Goal: Task Accomplishment & Management: Use online tool/utility

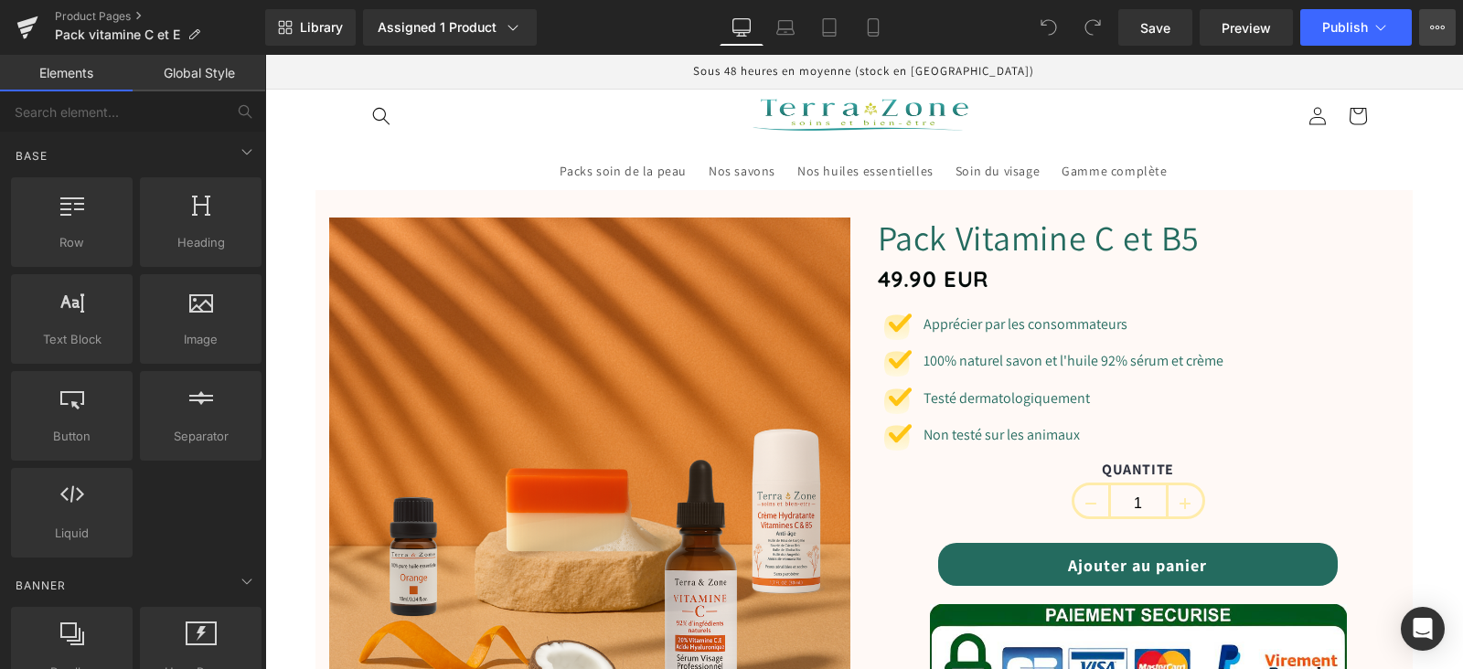
click at [1432, 23] on icon at bounding box center [1437, 27] width 15 height 15
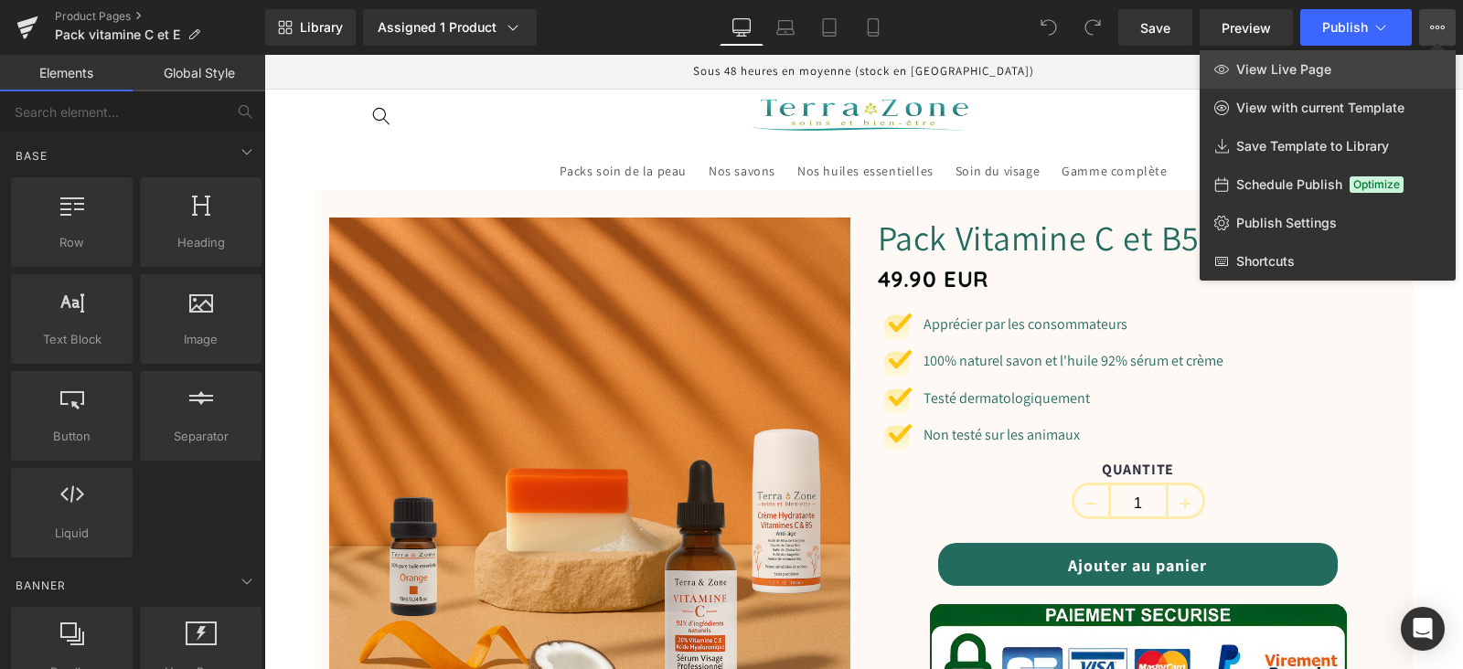
click at [1321, 73] on span "View Live Page" at bounding box center [1283, 69] width 95 height 16
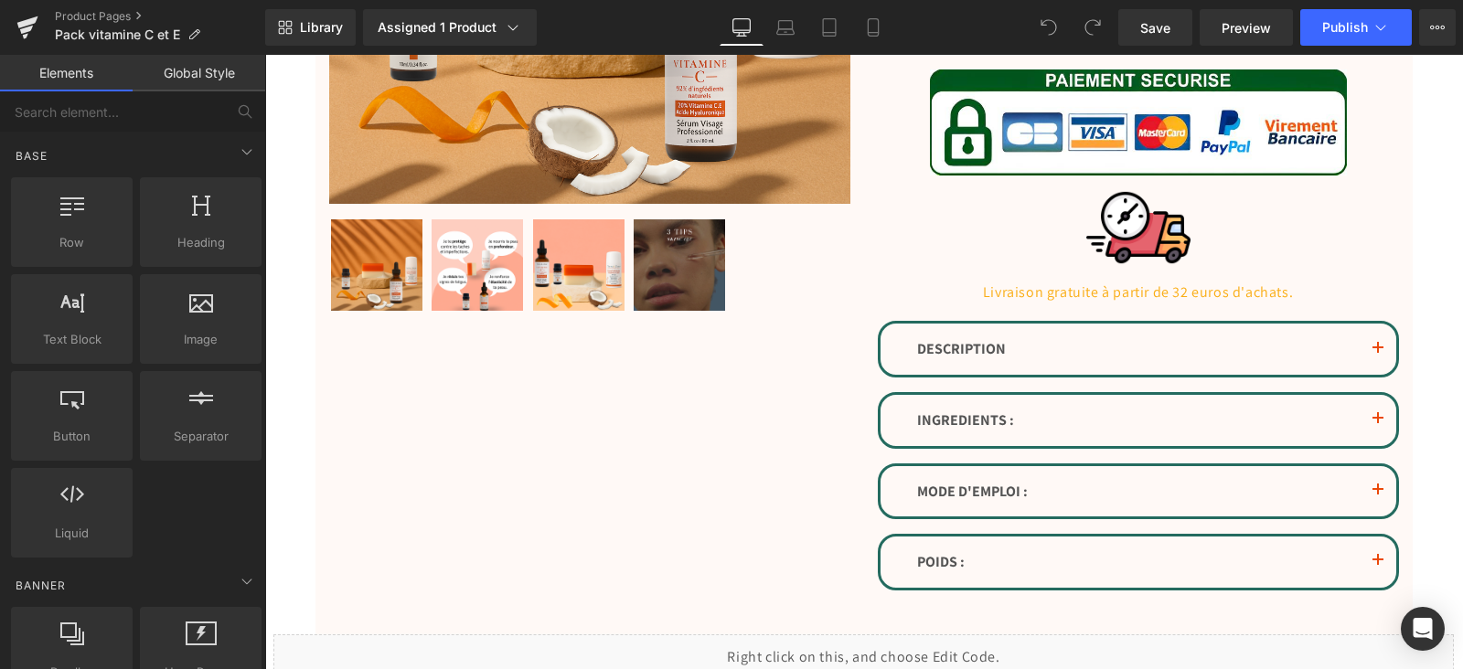
scroll to position [572, 0]
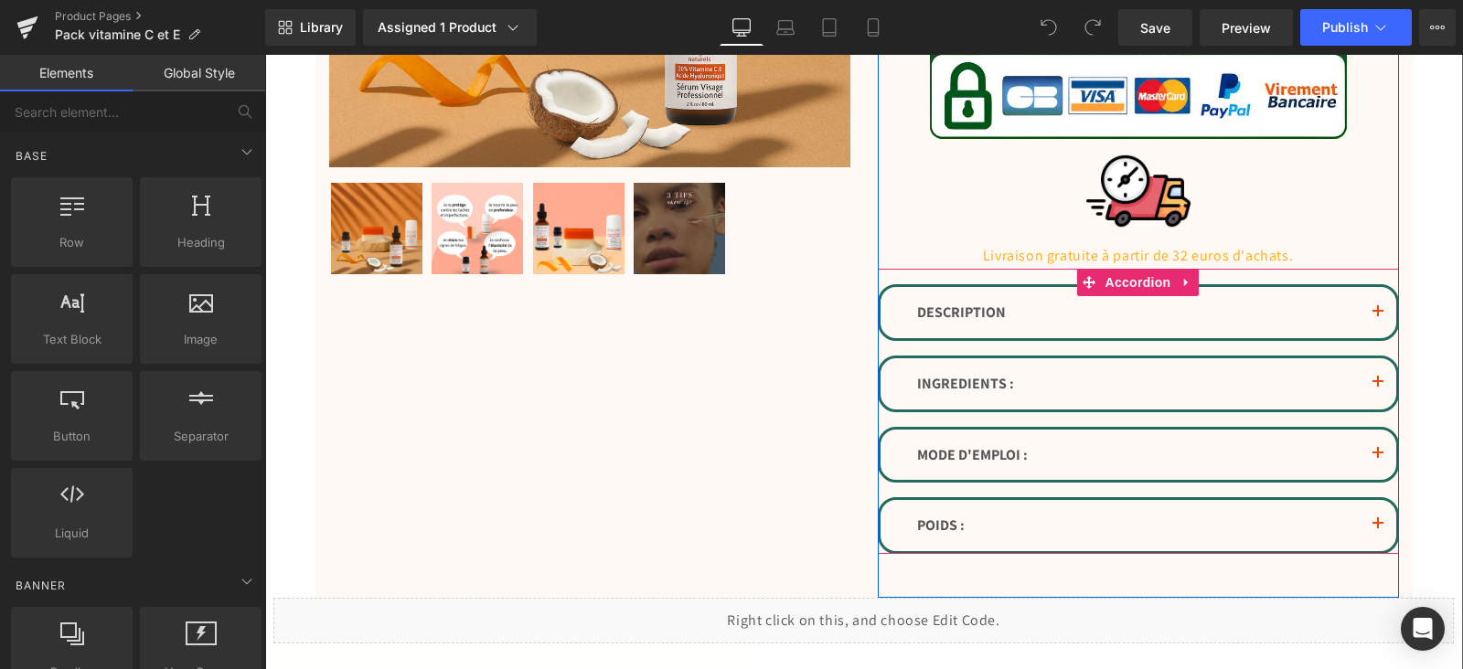
click at [1375, 308] on button "button" at bounding box center [1378, 312] width 37 height 51
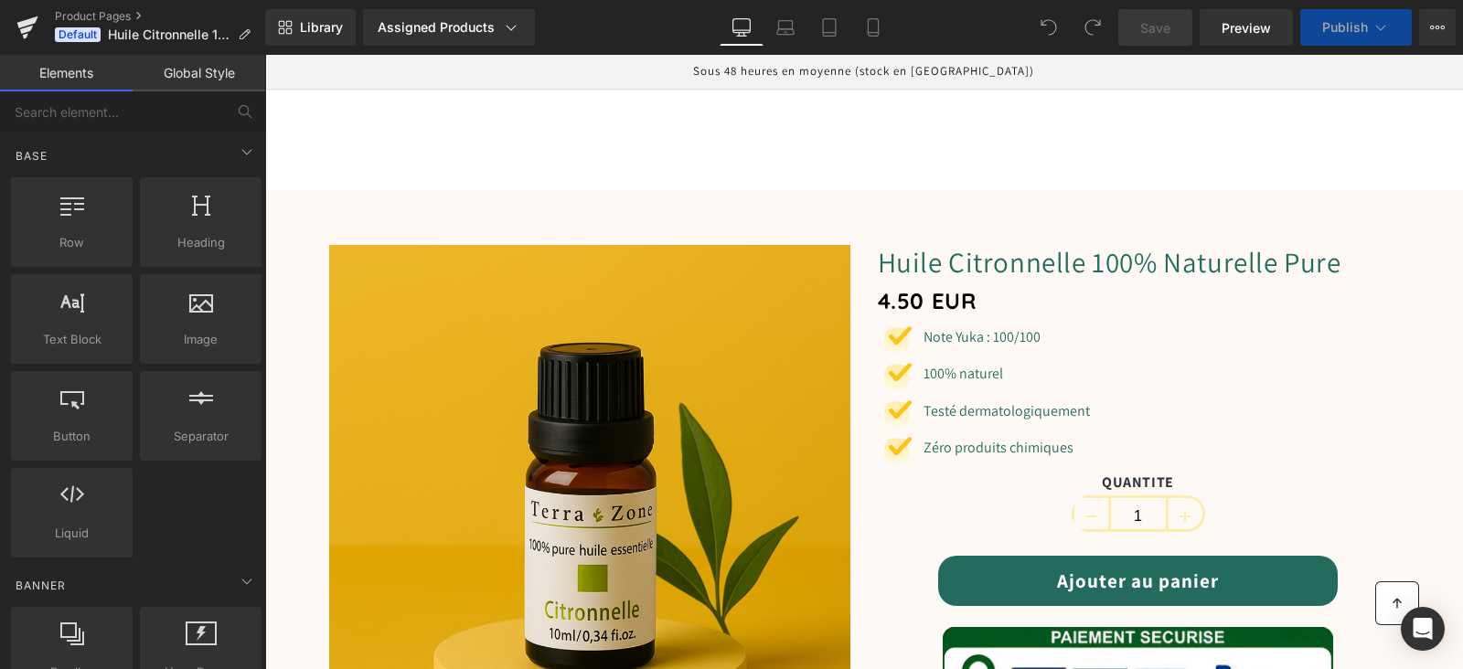
scroll to position [572, 0]
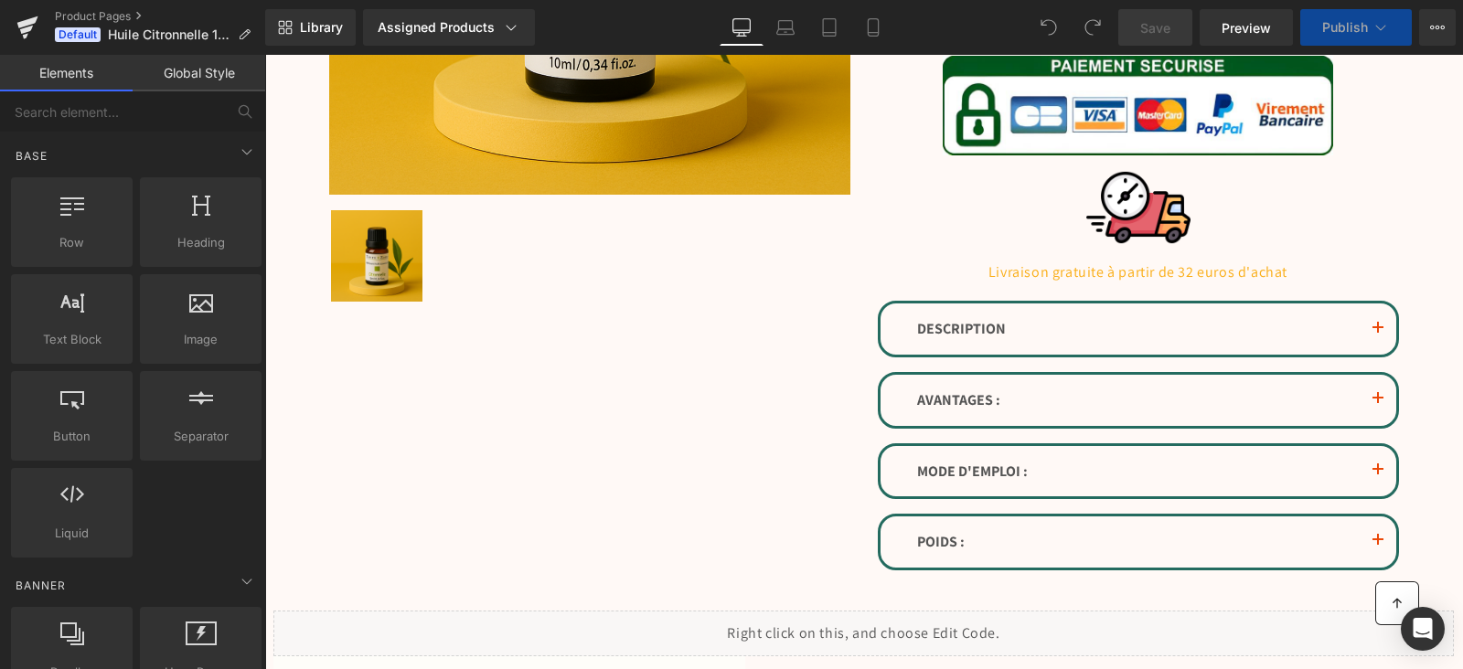
click at [1146, 328] on div "DESCRIPTION Text Block" at bounding box center [1138, 329] width 443 height 24
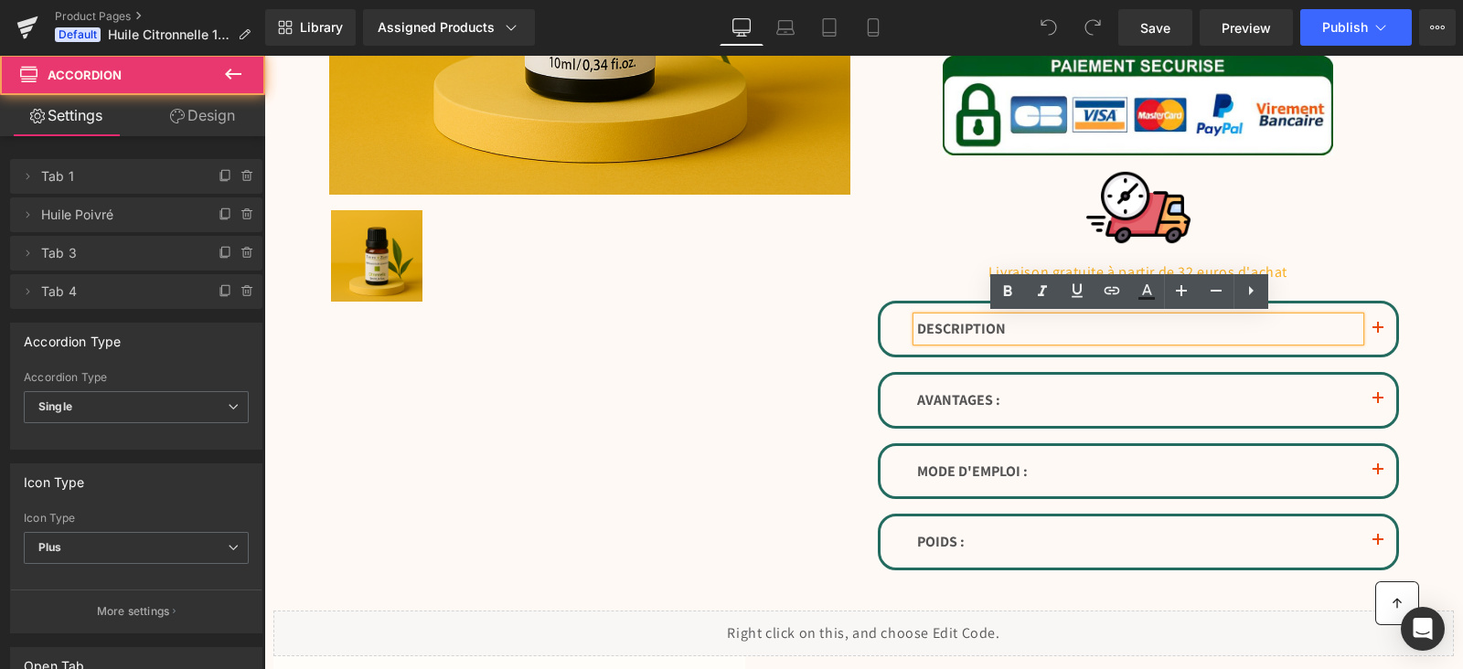
click at [1378, 334] on span "button" at bounding box center [1378, 334] width 0 height 0
